Goal: Navigation & Orientation: Find specific page/section

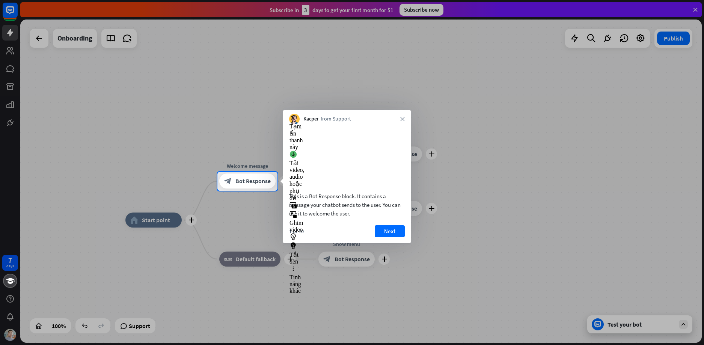
click at [235, 105] on div at bounding box center [352, 86] width 704 height 172
click at [397, 237] on button "Next" at bounding box center [390, 231] width 30 height 12
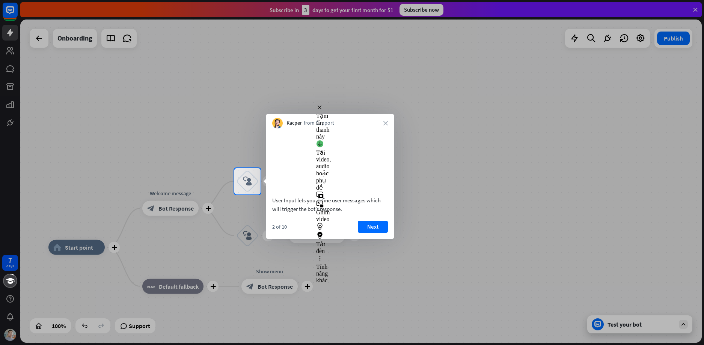
click at [372, 233] on button "Next" at bounding box center [373, 227] width 30 height 12
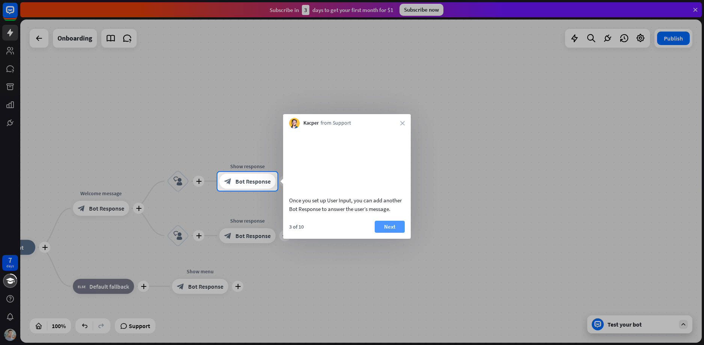
click at [389, 233] on button "Next" at bounding box center [390, 227] width 30 height 12
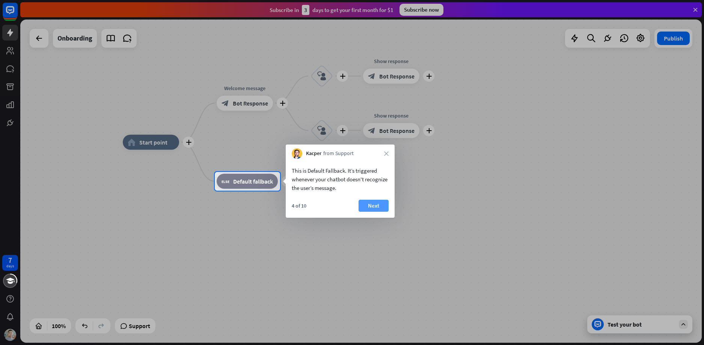
click at [369, 209] on button "Next" at bounding box center [373, 206] width 30 height 12
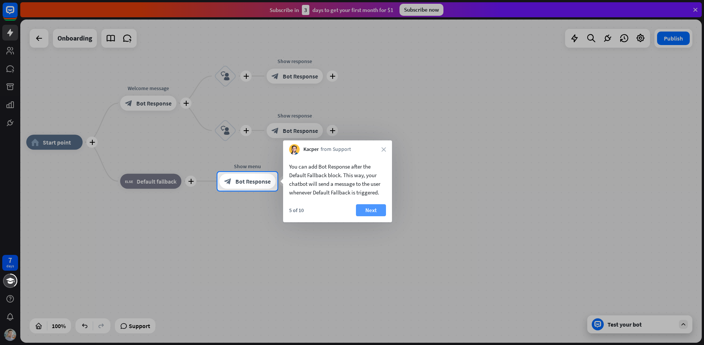
click at [381, 210] on button "Next" at bounding box center [371, 210] width 30 height 12
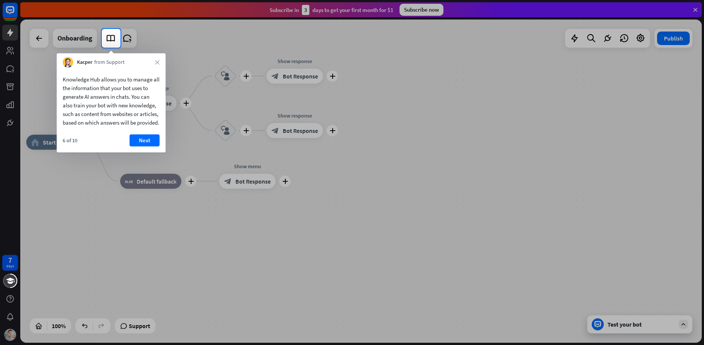
click at [136, 146] on button "Next" at bounding box center [144, 140] width 30 height 12
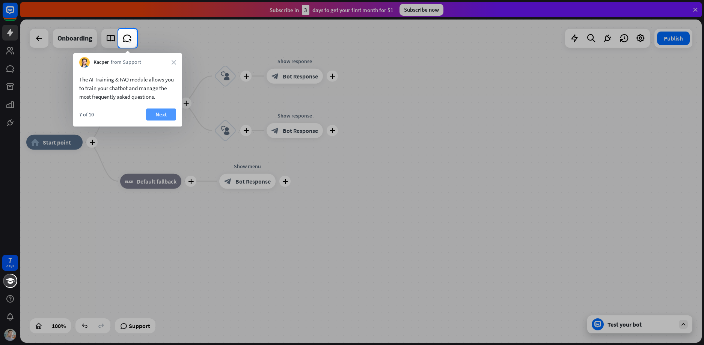
click at [162, 116] on button "Next" at bounding box center [161, 114] width 30 height 12
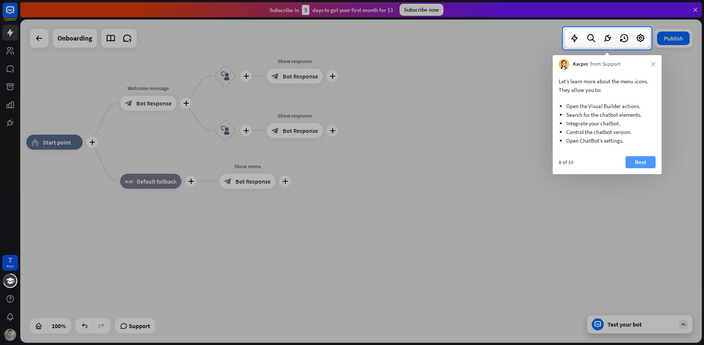
click at [646, 163] on button "Next" at bounding box center [640, 162] width 30 height 12
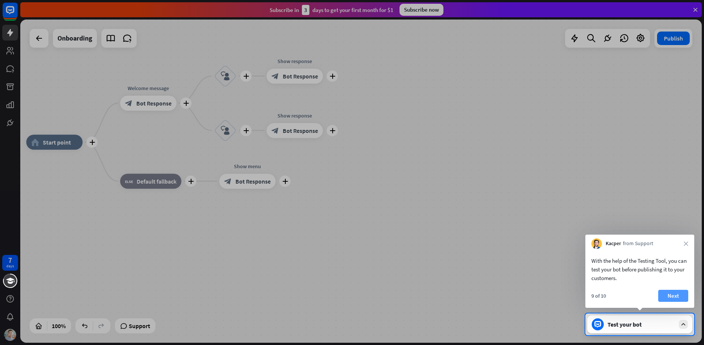
click at [680, 298] on button "Next" at bounding box center [673, 296] width 30 height 12
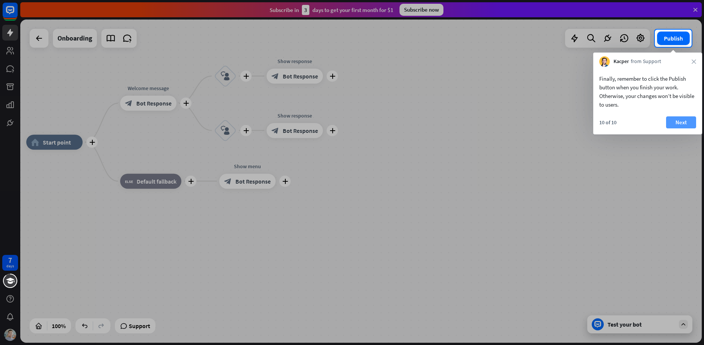
click at [680, 122] on button "Next" at bounding box center [681, 122] width 30 height 12
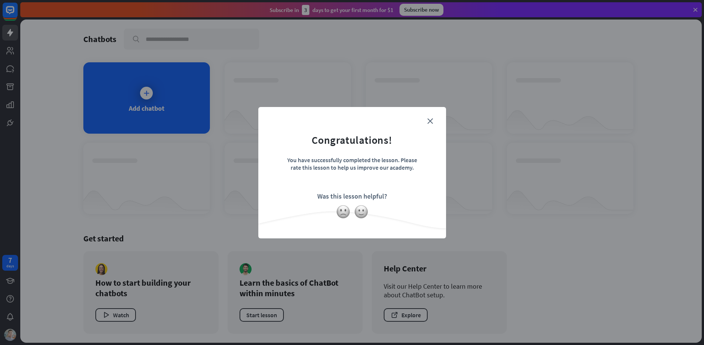
click at [428, 116] on form "Congratulations! You have successfully completed the lesson. Please rate this l…" at bounding box center [352, 161] width 169 height 90
click at [430, 121] on icon "close" at bounding box center [430, 121] width 6 height 6
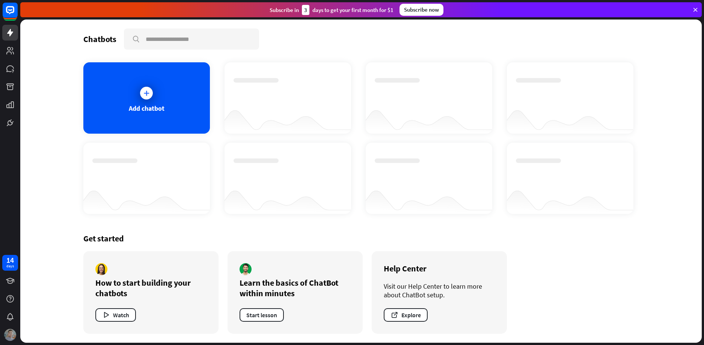
click at [14, 334] on img at bounding box center [10, 335] width 12 height 12
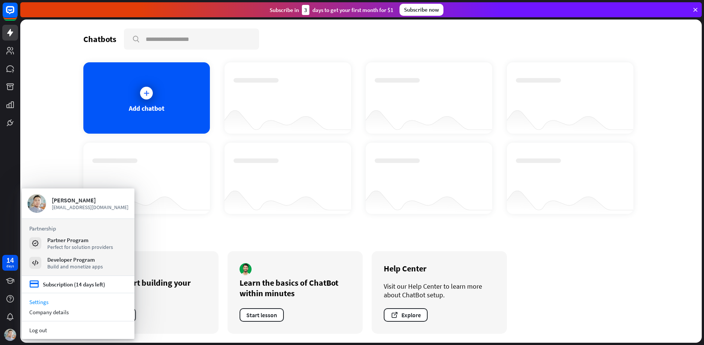
click at [40, 304] on link "Settings" at bounding box center [78, 302] width 113 height 10
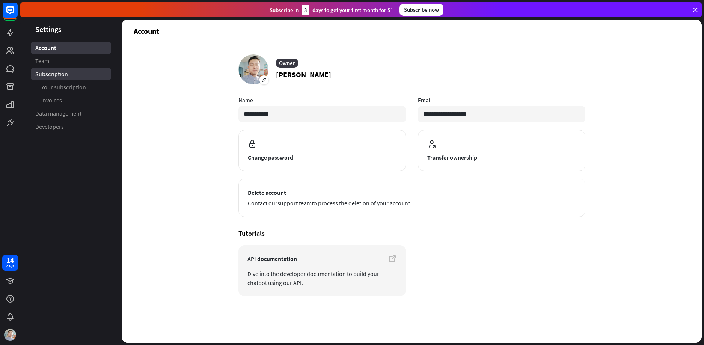
click at [61, 73] on span "Subscription" at bounding box center [51, 74] width 33 height 8
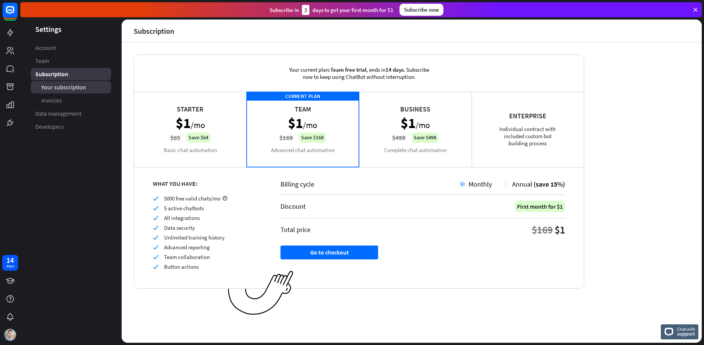
click at [59, 86] on span "Your subscription" at bounding box center [63, 87] width 45 height 8
click at [12, 105] on icon at bounding box center [10, 104] width 8 height 7
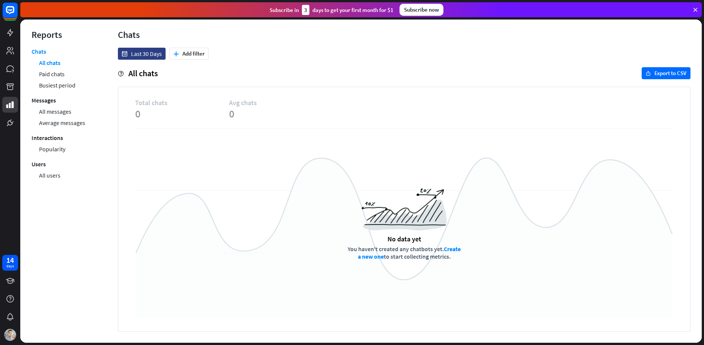
click at [46, 38] on div "Reports" at bounding box center [64, 35] width 64 height 12
click at [12, 35] on icon at bounding box center [10, 32] width 9 height 9
